Goal: Task Accomplishment & Management: Use online tool/utility

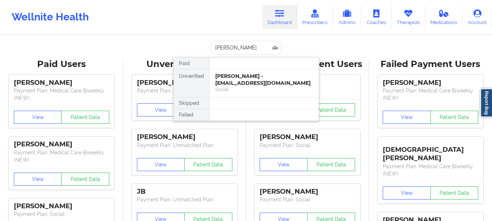
type input "[PERSON_NAME]"
click at [237, 91] on div "Social" at bounding box center [264, 89] width 98 height 6
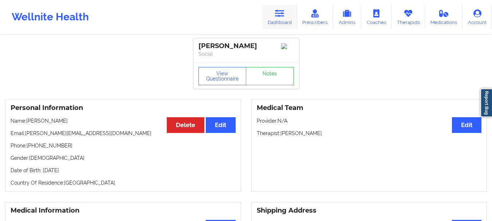
click at [281, 10] on icon at bounding box center [279, 13] width 9 height 8
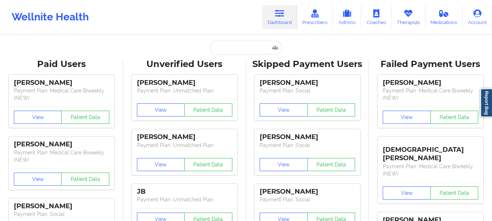
click at [231, 52] on input "text" at bounding box center [246, 48] width 72 height 14
click at [230, 51] on input "text" at bounding box center [246, 48] width 72 height 14
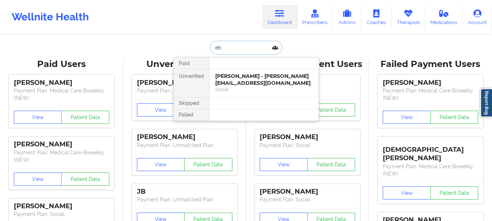
type input "e"
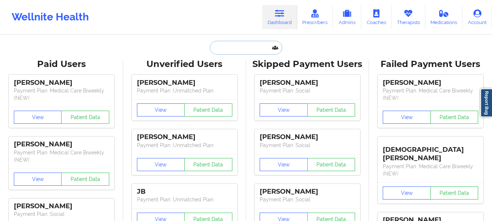
type input "T"
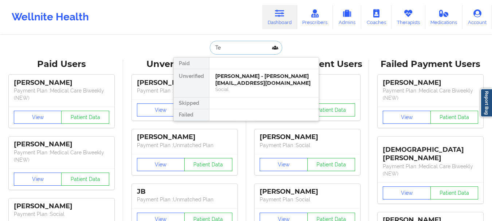
type input "T"
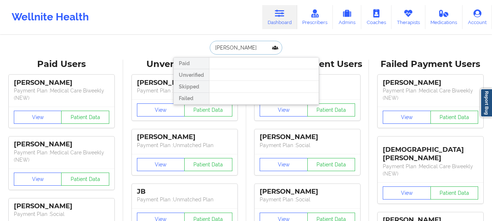
type input "[PERSON_NAME]"
click at [239, 49] on input "[PERSON_NAME]" at bounding box center [246, 48] width 72 height 14
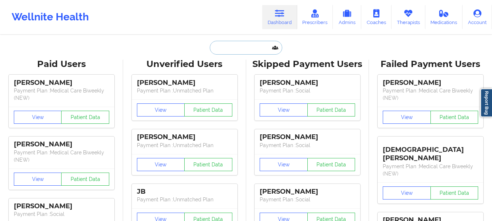
paste input "[EMAIL_ADDRESS][DOMAIN_NAME]"
type input "[EMAIL_ADDRESS][DOMAIN_NAME]"
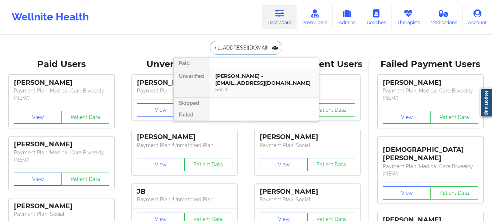
click at [241, 83] on div "[PERSON_NAME] - [EMAIL_ADDRESS][DOMAIN_NAME]" at bounding box center [264, 79] width 98 height 13
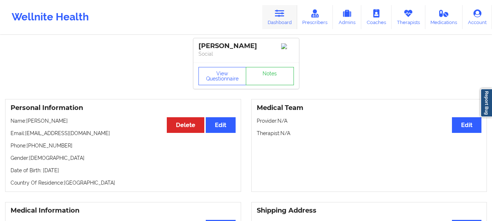
click at [272, 16] on link "Dashboard" at bounding box center [279, 17] width 35 height 24
click at [277, 16] on icon at bounding box center [279, 13] width 9 height 8
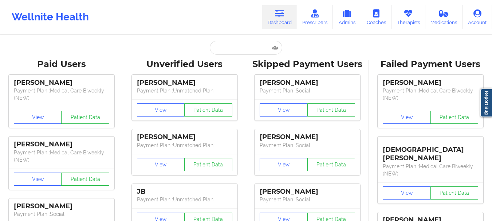
click at [245, 52] on input "text" at bounding box center [246, 48] width 72 height 14
paste input "68add4465a377c427965a3c8"
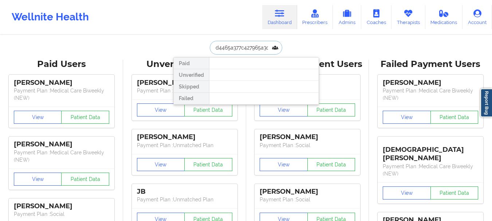
type input "68add4465a377c427965a3c8"
click at [253, 48] on input "68add4465a377c427965a3c8" at bounding box center [246, 48] width 72 height 14
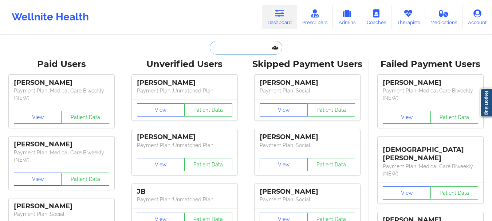
paste input "[EMAIL_ADDRESS][DOMAIN_NAME]"
type input "[EMAIL_ADDRESS][DOMAIN_NAME]"
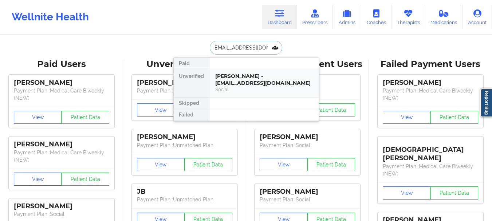
click at [232, 81] on div "[PERSON_NAME] - [EMAIL_ADDRESS][DOMAIN_NAME]" at bounding box center [264, 79] width 98 height 13
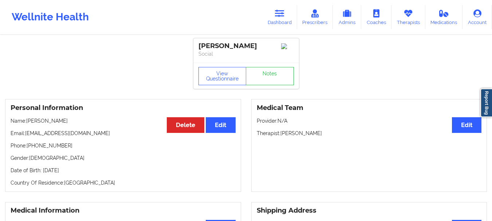
click at [280, 30] on div "Wellnite Health Dashboard Prescribers Admins Coaches Therapists Medications Acc…" at bounding box center [246, 17] width 492 height 29
click at [279, 25] on link "Dashboard" at bounding box center [279, 17] width 35 height 24
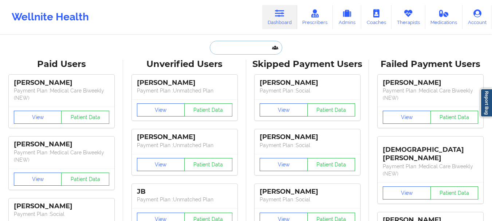
click at [252, 50] on input "text" at bounding box center [246, 48] width 72 height 14
paste input "[EMAIL_ADDRESS][DOMAIN_NAME]"
type input "[EMAIL_ADDRESS][DOMAIN_NAME]"
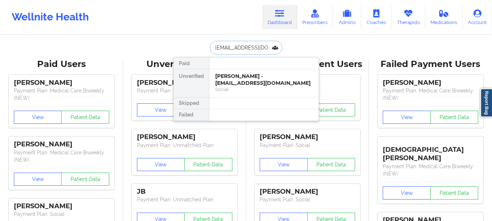
scroll to position [0, 4]
click at [240, 76] on div "[PERSON_NAME] - [EMAIL_ADDRESS][DOMAIN_NAME]" at bounding box center [264, 79] width 98 height 13
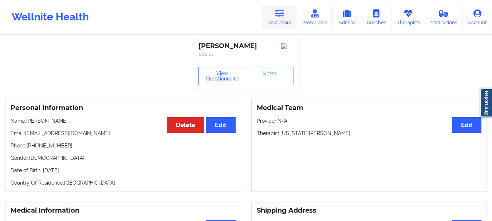
click at [281, 17] on icon at bounding box center [279, 13] width 9 height 8
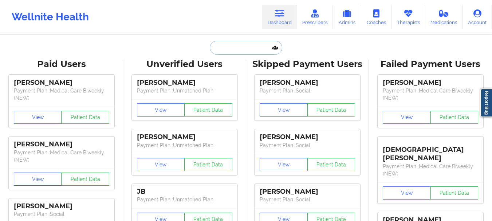
click at [259, 42] on input "text" at bounding box center [246, 48] width 72 height 14
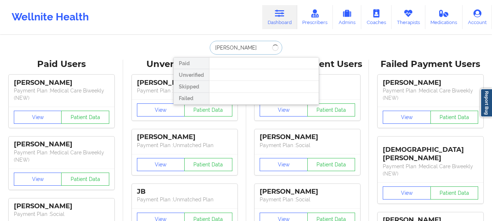
type input "[PERSON_NAME]"
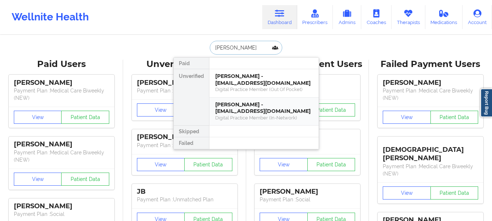
click at [233, 103] on div "[PERSON_NAME] - [EMAIL_ADDRESS][DOMAIN_NAME]" at bounding box center [264, 107] width 98 height 13
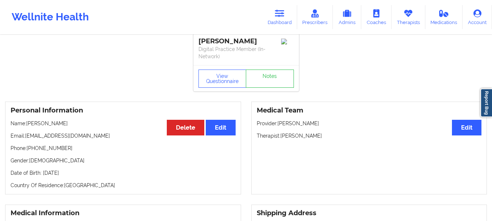
scroll to position [4, 0]
